Goal: Check status: Check status

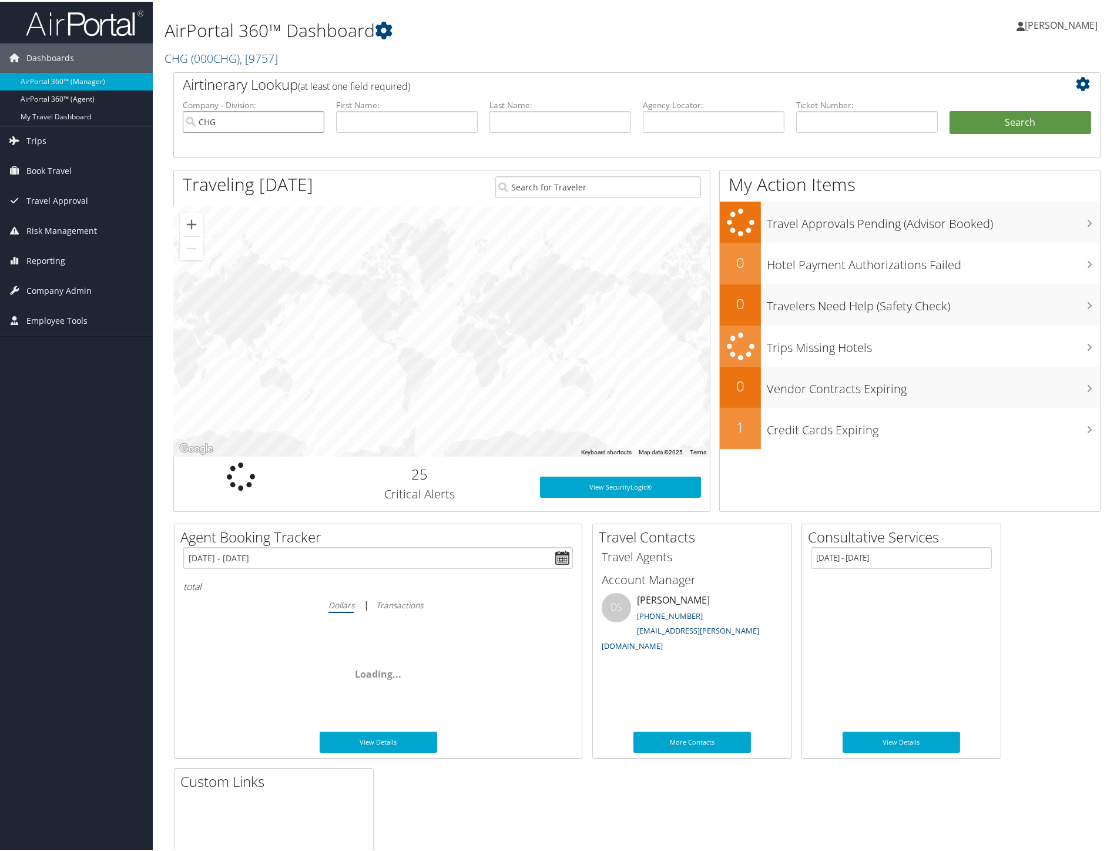
click at [311, 119] on input "CHG" at bounding box center [254, 120] width 142 height 22
click at [370, 122] on input "text" at bounding box center [407, 120] width 142 height 22
type input "PHIL"
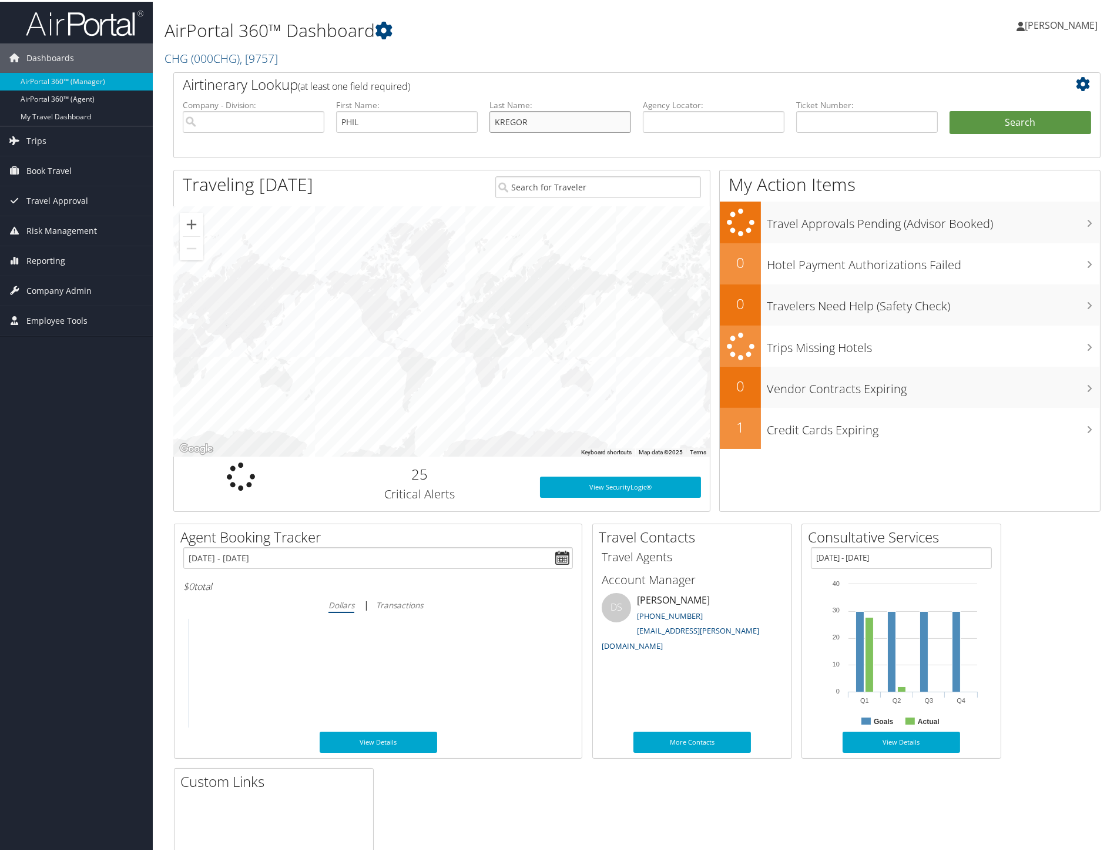
type input "KREGOR"
click at [949, 109] on button "Search" at bounding box center [1020, 120] width 142 height 23
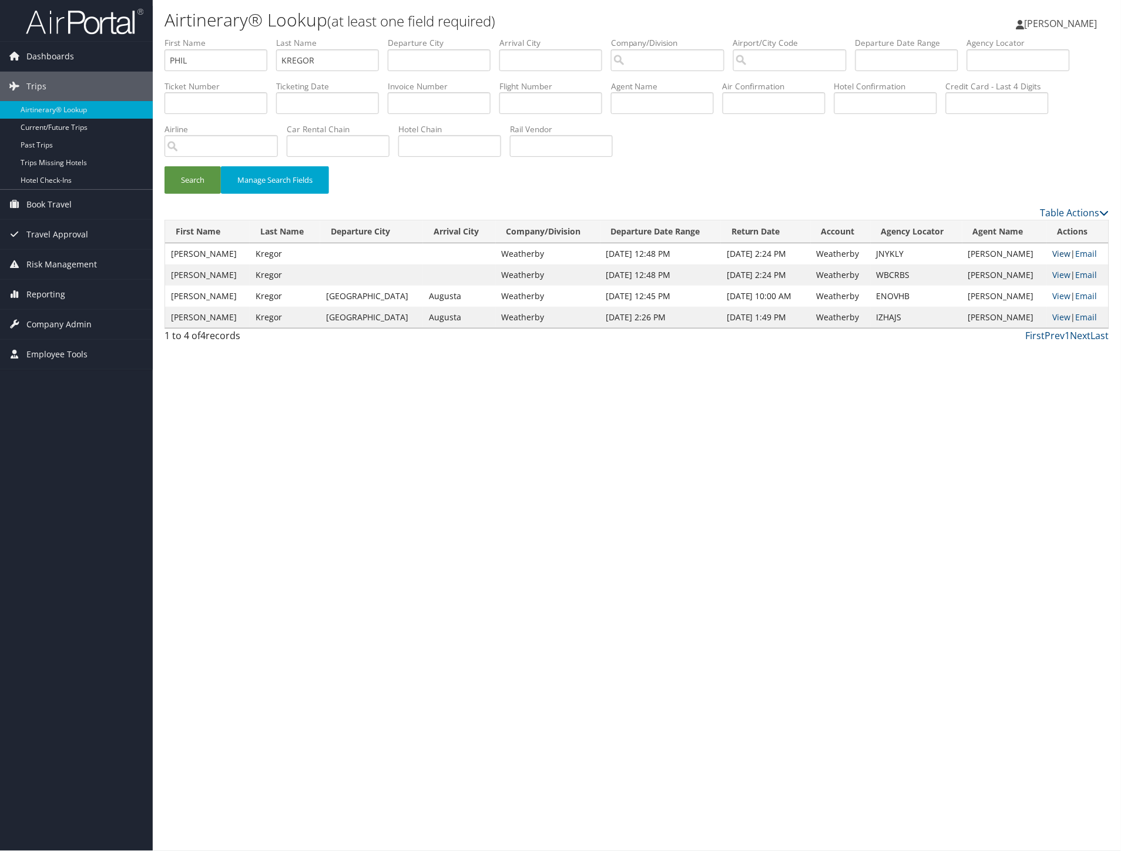
click at [1056, 250] on link "View" at bounding box center [1062, 253] width 18 height 11
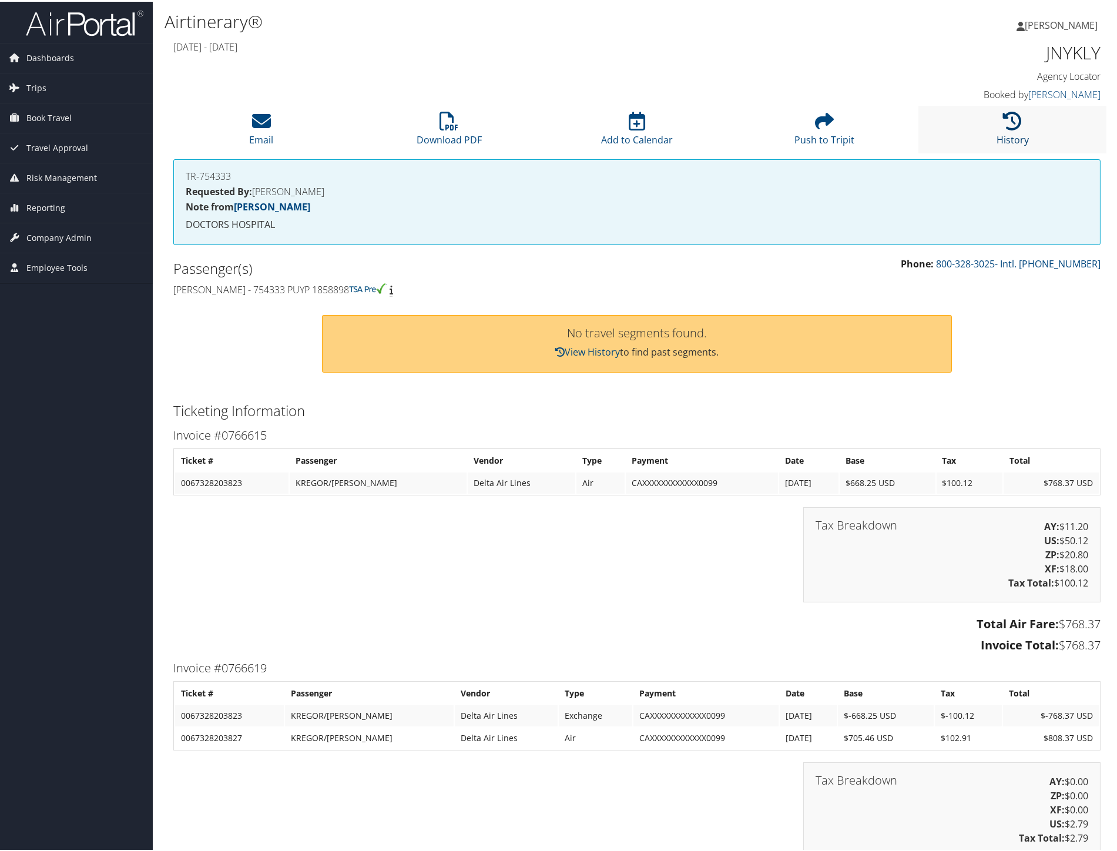
click at [1013, 120] on icon at bounding box center [1012, 119] width 19 height 19
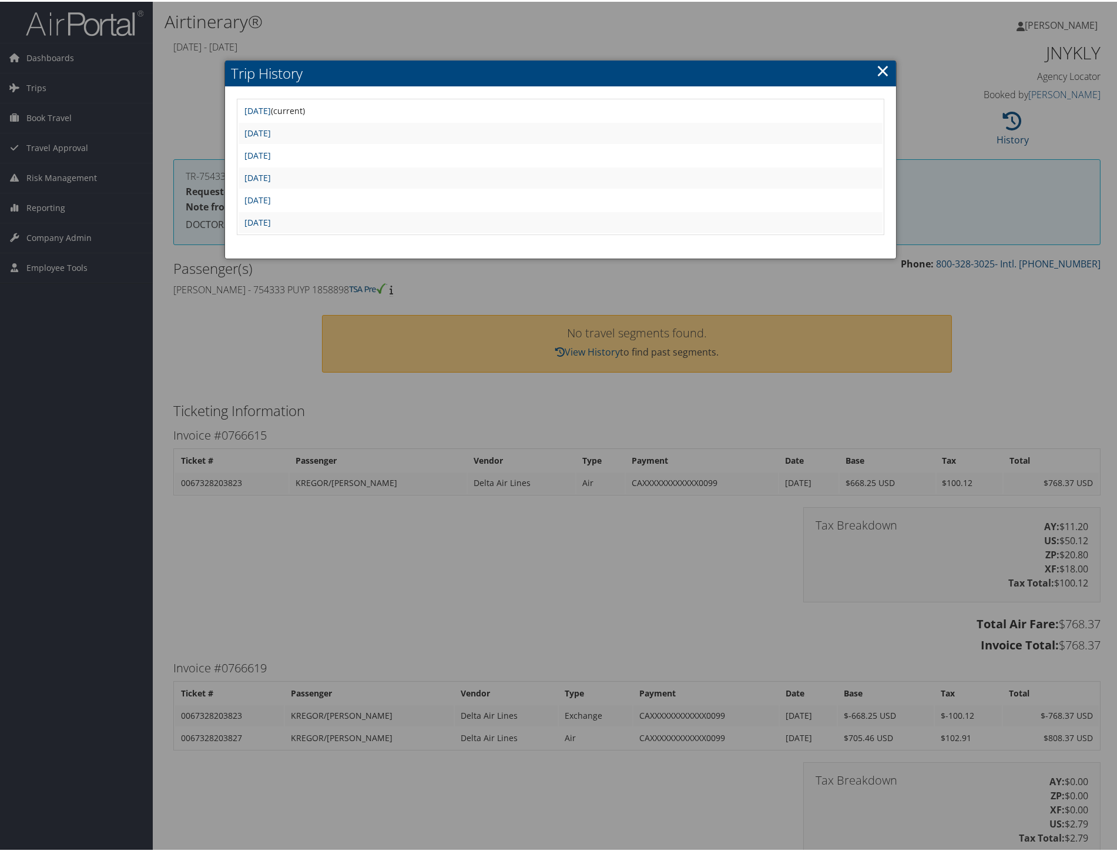
click at [372, 188] on td "Tue Aug 26 17:12:07 MDT 2025" at bounding box center [560, 198] width 644 height 21
click at [271, 173] on link "Tue Aug 26 17:15:28 MDT 2025" at bounding box center [257, 175] width 26 height 11
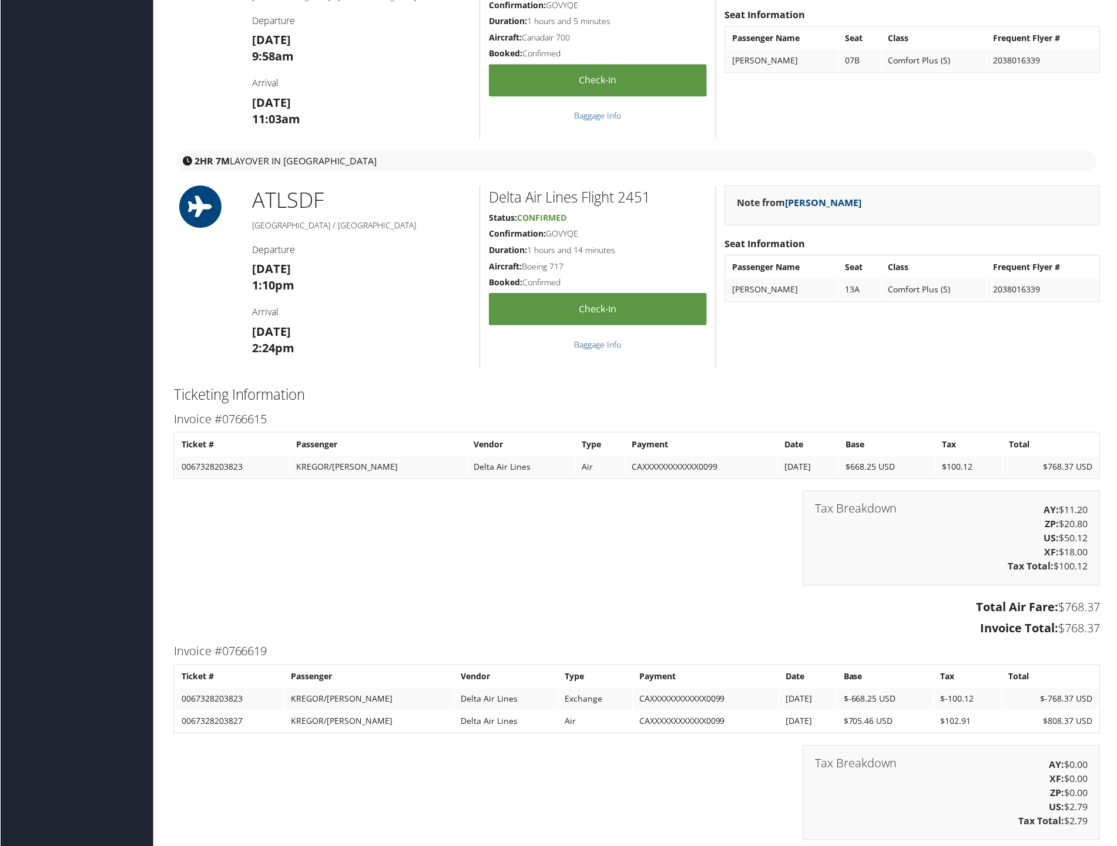
scroll to position [1175, 0]
